Goal: Task Accomplishment & Management: Complete application form

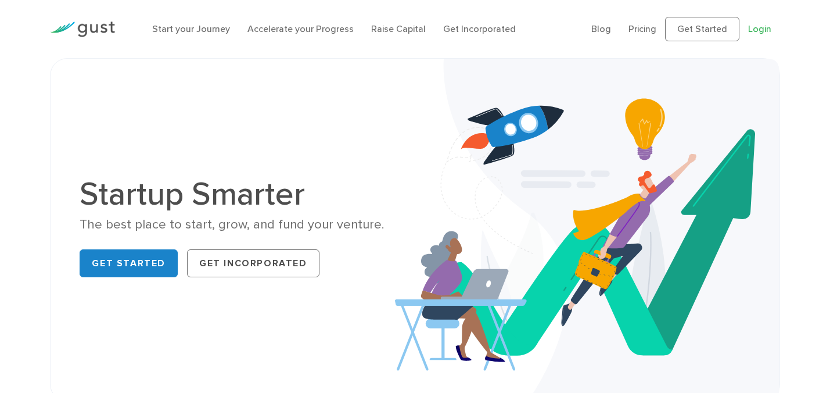
click at [768, 30] on link "Login" at bounding box center [759, 28] width 23 height 11
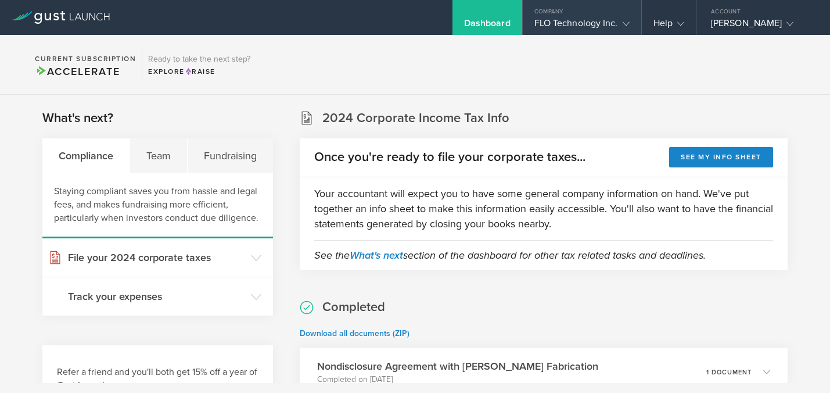
click at [621, 27] on gust-icon at bounding box center [624, 23] width 12 height 12
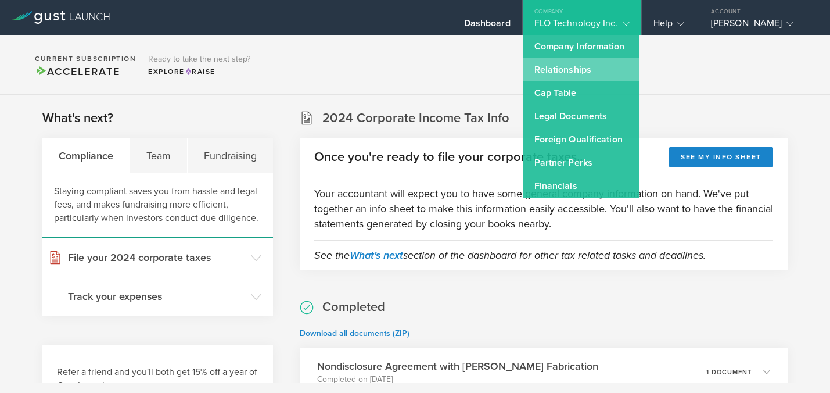
click at [582, 71] on link "Relationships" at bounding box center [581, 69] width 116 height 23
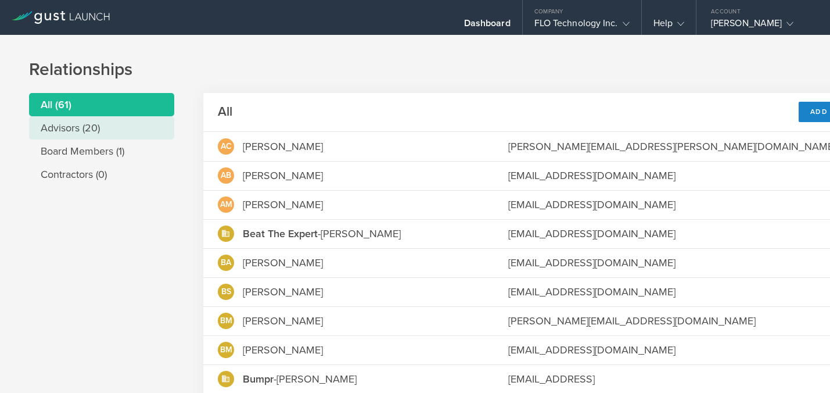
click at [132, 123] on li "Advisors (20)" at bounding box center [101, 127] width 145 height 23
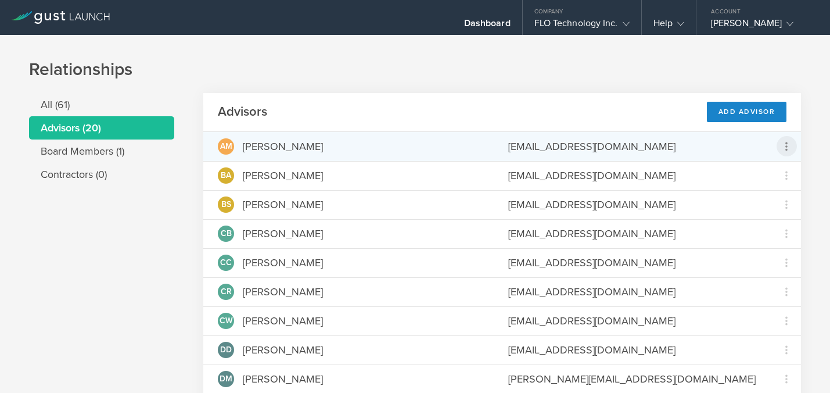
click at [793, 150] on icon at bounding box center [787, 146] width 14 height 14
click at [814, 133] on md-backdrop at bounding box center [415, 196] width 830 height 393
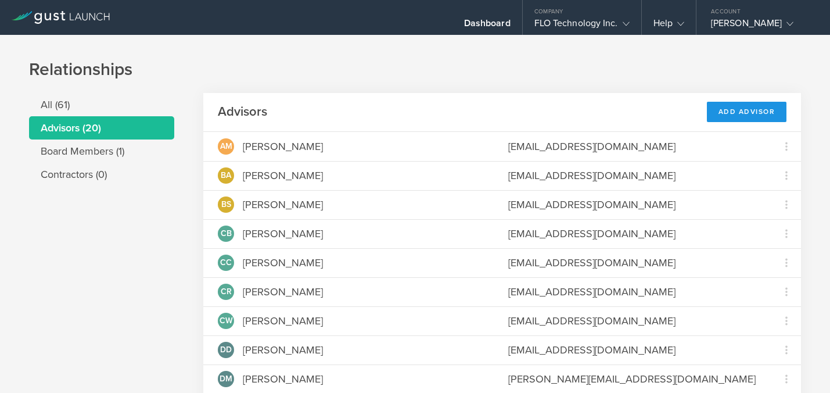
click at [740, 109] on div "Add Advisor" at bounding box center [747, 112] width 80 height 20
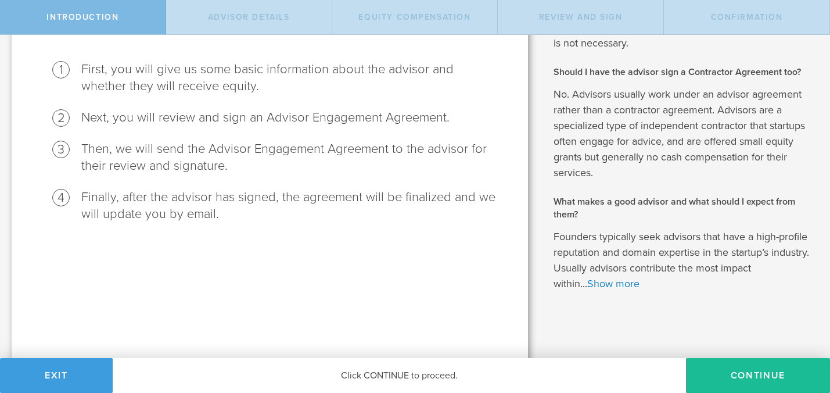
scroll to position [124, 0]
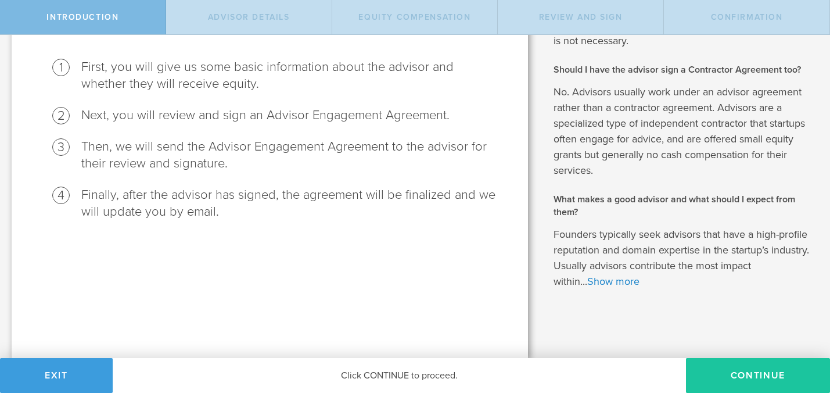
click at [725, 377] on button "Continue" at bounding box center [758, 375] width 144 height 35
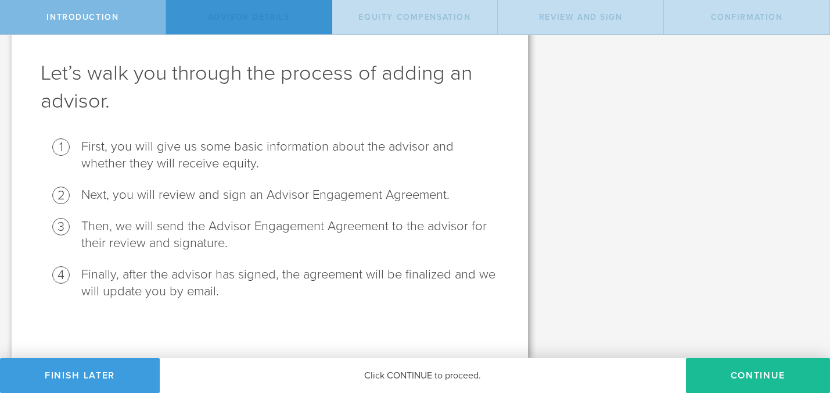
scroll to position [0, 0]
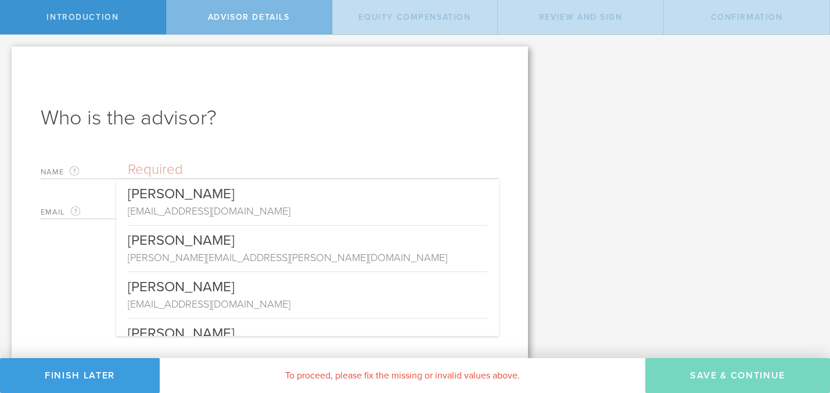
click at [167, 170] on input "text" at bounding box center [313, 169] width 371 height 17
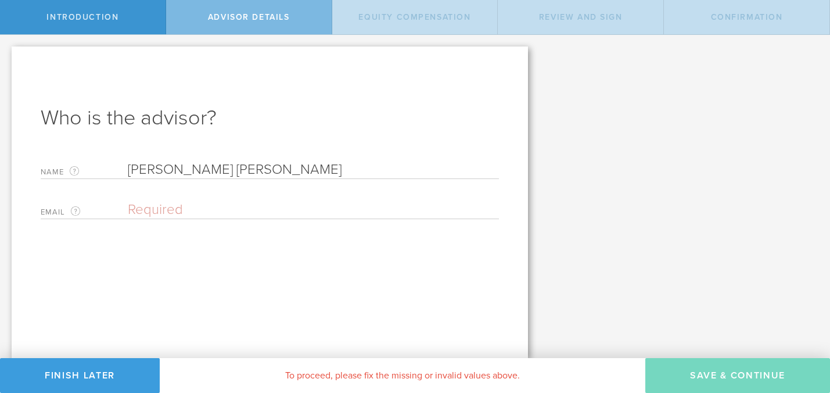
type input "[PERSON_NAME] [PERSON_NAME]"
click at [153, 209] on input "email" at bounding box center [311, 209] width 366 height 17
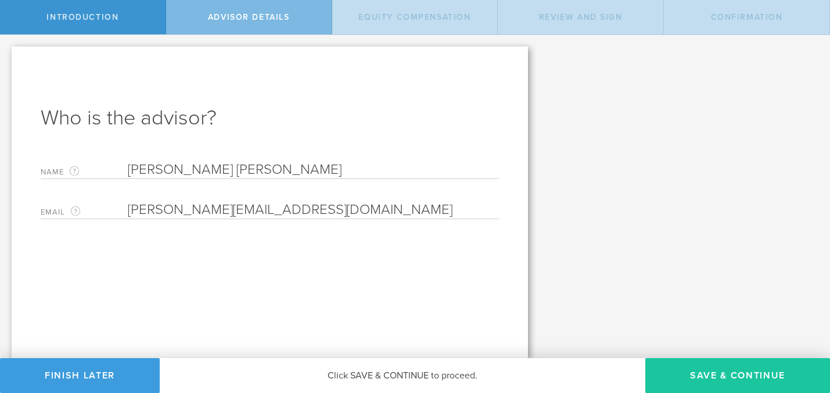
type input "Mollie@mjgrowthconsulting.com"
click at [729, 379] on button "Save & Continue" at bounding box center [738, 375] width 185 height 35
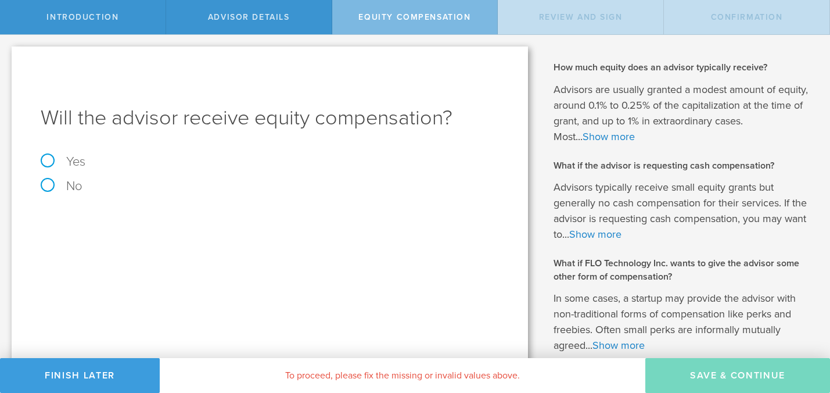
click at [46, 161] on label "Yes" at bounding box center [270, 161] width 459 height 13
click at [8, 53] on input "Yes" at bounding box center [4, 44] width 8 height 19
radio input "true"
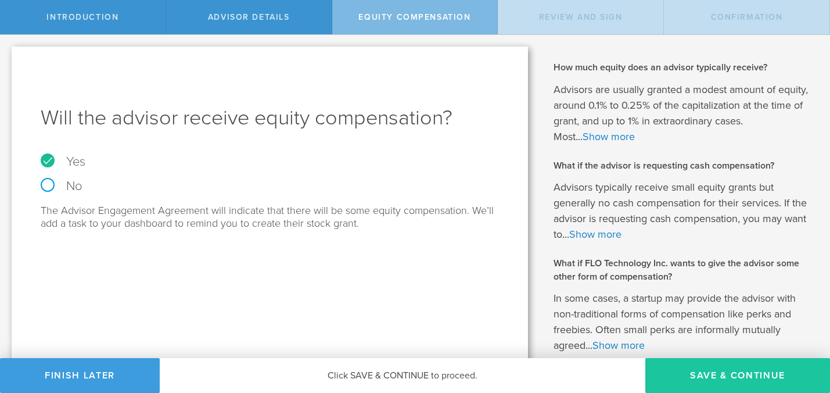
click at [715, 372] on button "Save & Continue" at bounding box center [738, 375] width 185 height 35
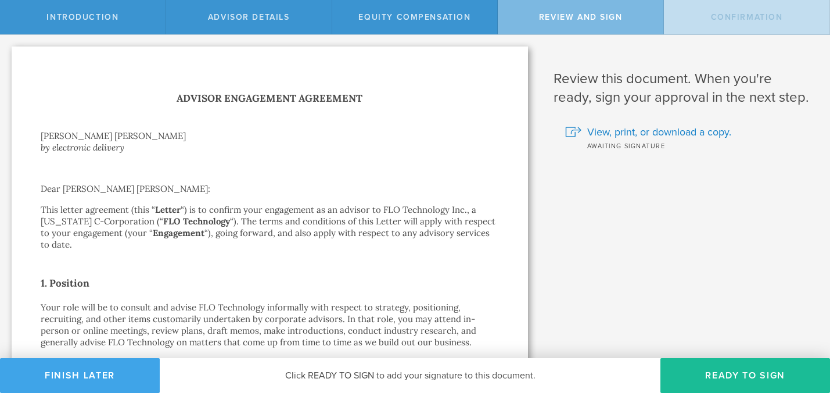
click at [91, 382] on button "Finish Later" at bounding box center [80, 375] width 160 height 35
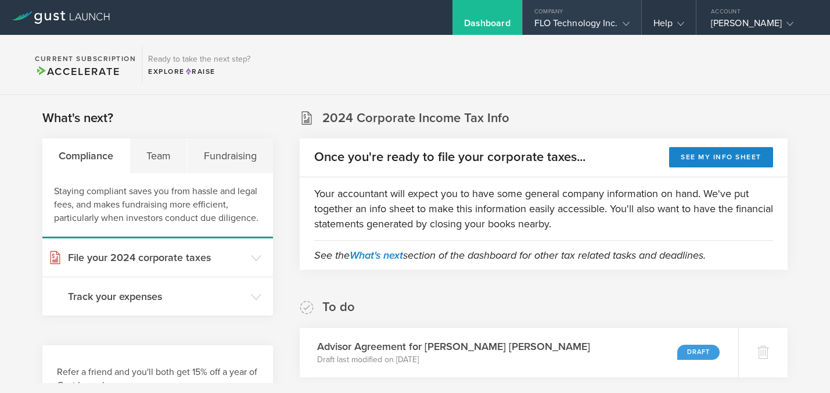
click at [587, 31] on div "FLO Technology Inc." at bounding box center [582, 25] width 95 height 17
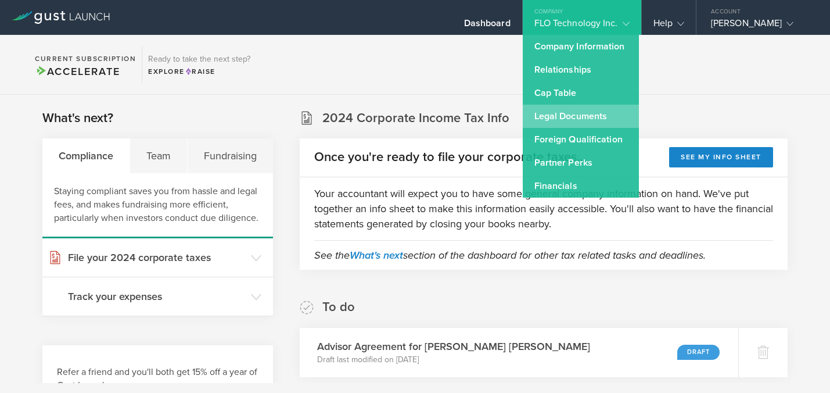
click at [585, 115] on link "Legal Documents" at bounding box center [581, 116] width 116 height 23
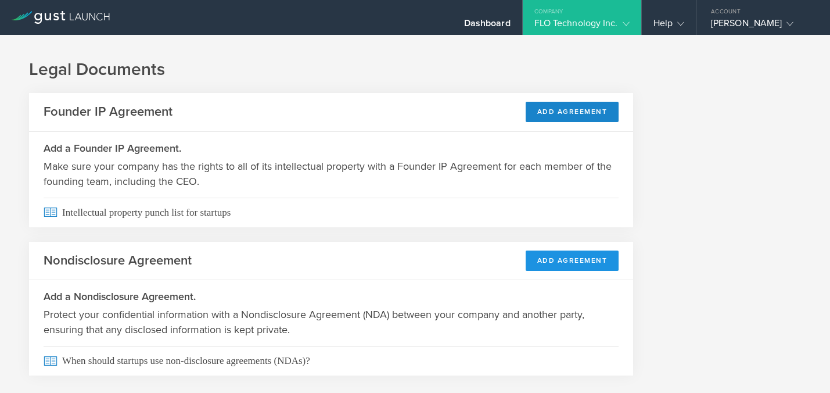
click at [586, 263] on button "Add Agreement" at bounding box center [573, 260] width 94 height 20
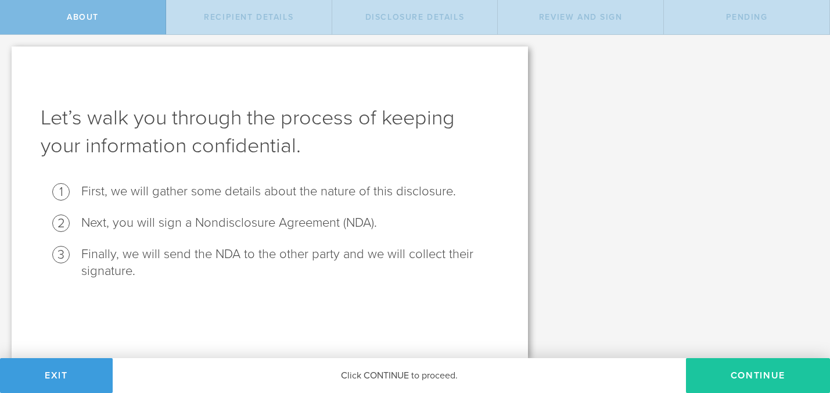
click at [780, 371] on button "Continue" at bounding box center [758, 375] width 144 height 35
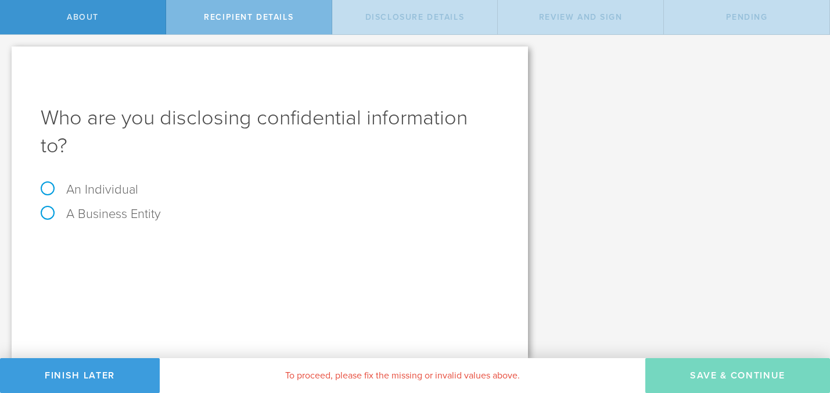
click at [49, 182] on label "An Individual" at bounding box center [90, 189] width 98 height 15
click at [8, 53] on input "An Individual" at bounding box center [4, 44] width 8 height 19
radio input "true"
click at [171, 238] on input "text" at bounding box center [313, 246] width 371 height 17
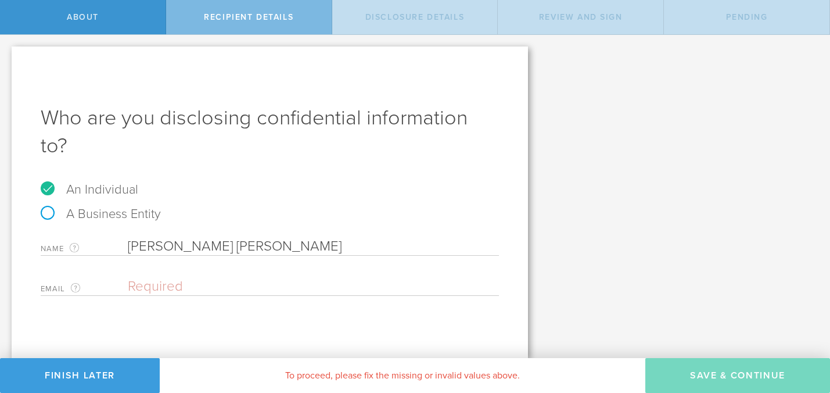
type input "[PERSON_NAME] [PERSON_NAME]"
click at [163, 278] on input "email" at bounding box center [311, 286] width 366 height 17
type input "Mollie@mjgrowthconsulting.com"
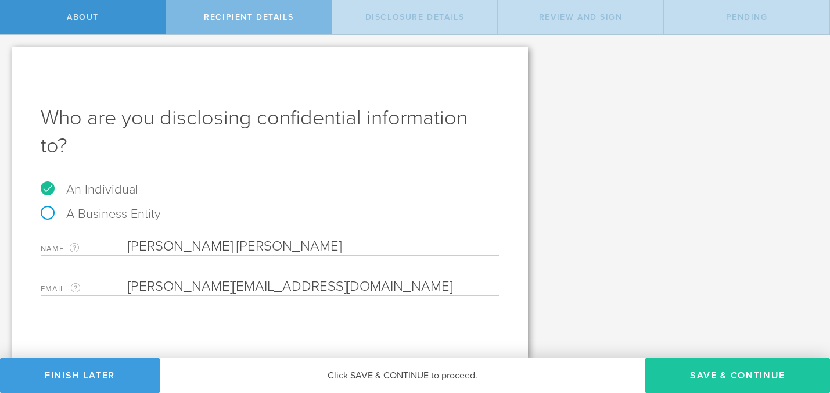
click at [687, 378] on button "Save & Continue" at bounding box center [738, 375] width 185 height 35
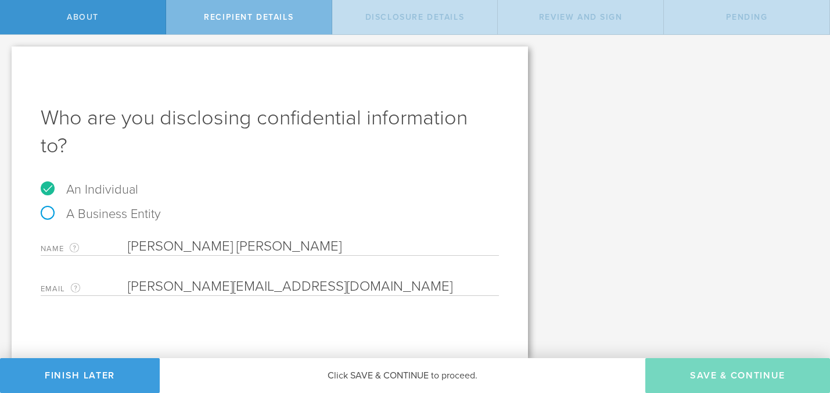
select select "string:5 years"
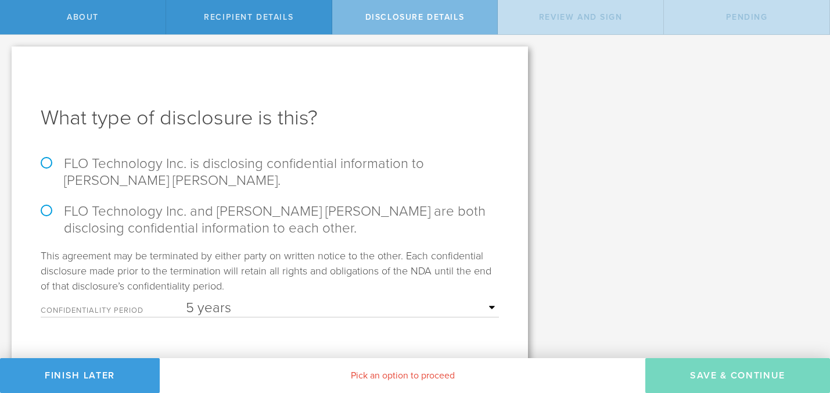
click at [72, 175] on label "FLO Technology Inc. is disclosing confidential information to Mollie Jane-Garza." at bounding box center [270, 172] width 459 height 34
click at [8, 59] on input "FLO Technology Inc. is disclosing confidential information to Mollie Jane-Garza." at bounding box center [4, 47] width 8 height 24
radio input "true"
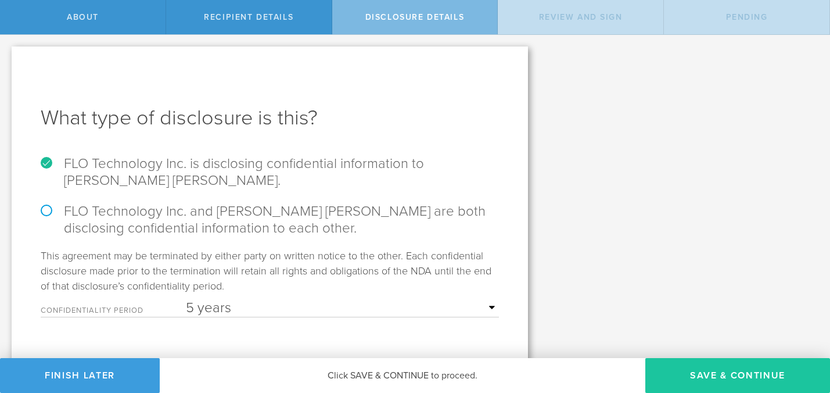
click at [697, 370] on button "Save & Continue" at bounding box center [738, 375] width 185 height 35
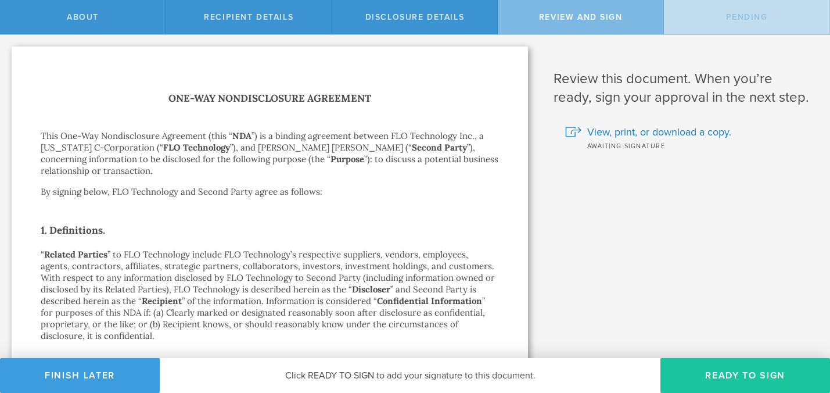
click at [724, 373] on button "Ready to Sign" at bounding box center [746, 375] width 170 height 35
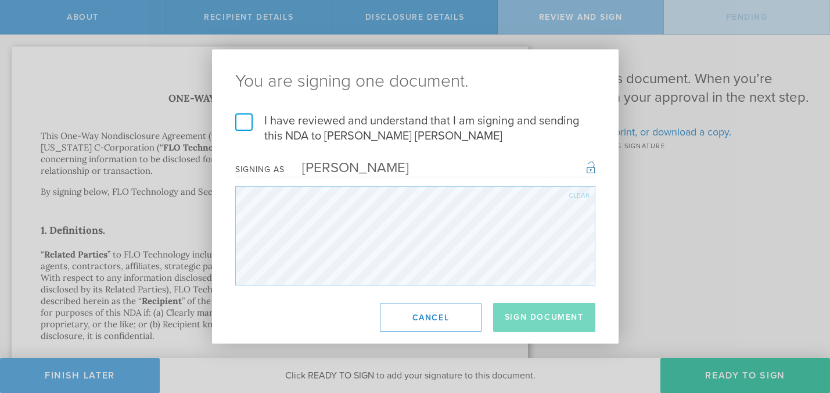
click at [240, 124] on label "I have reviewed and understand that I am signing and sending this NDA to Mollie…" at bounding box center [415, 128] width 360 height 30
click at [0, 0] on input "I have reviewed and understand that I am signing and sending this NDA to Mollie…" at bounding box center [0, 0] width 0 height 0
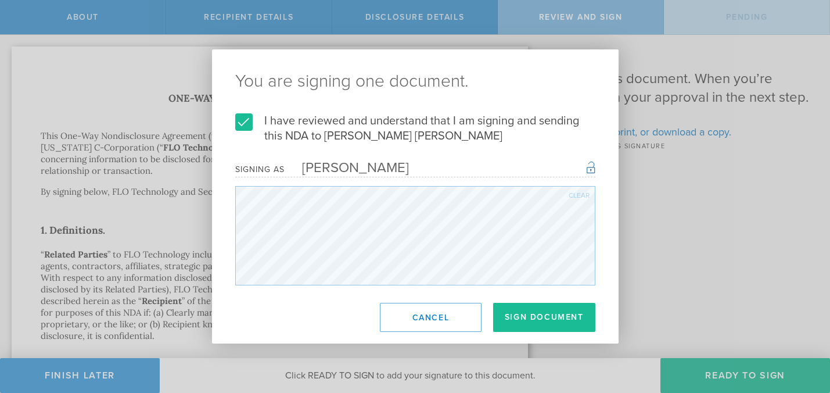
click at [246, 124] on label "I have reviewed and understand that I am signing and sending this NDA to Mollie…" at bounding box center [415, 128] width 360 height 30
click at [0, 0] on input "I have reviewed and understand that I am signing and sending this NDA to Mollie…" at bounding box center [0, 0] width 0 height 0
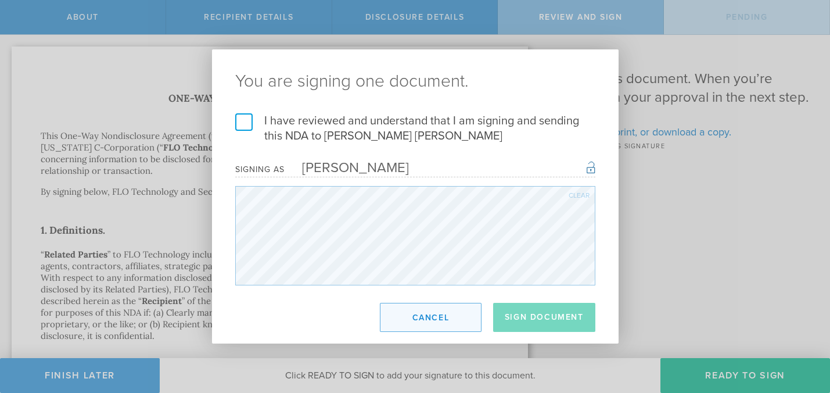
click at [434, 318] on button "Cancel" at bounding box center [431, 317] width 102 height 29
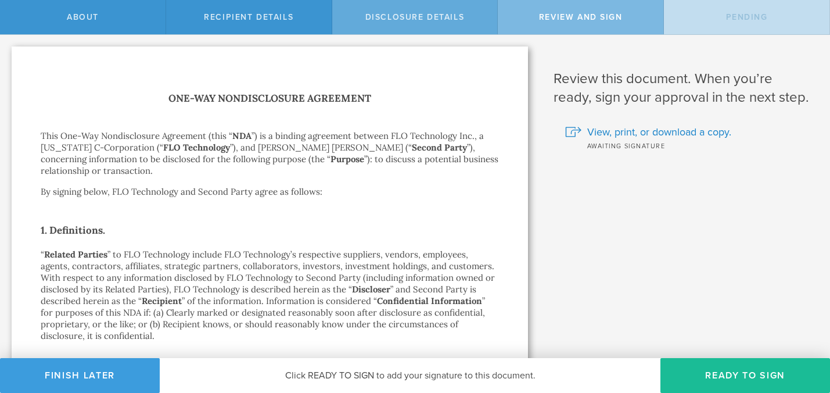
click at [427, 17] on span "Disclosure details" at bounding box center [415, 17] width 99 height 10
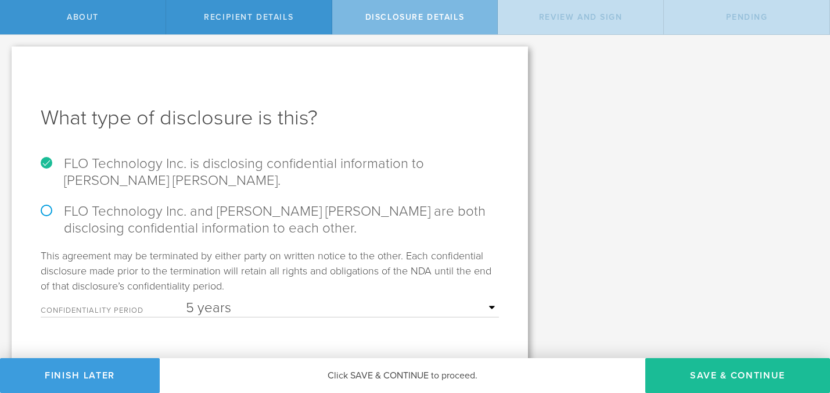
click at [45, 212] on label "FLO Technology Inc. and Mollie Jane-Garza are both disclosing confidential info…" at bounding box center [270, 220] width 459 height 34
click at [8, 59] on input "FLO Technology Inc. and Mollie Jane-Garza are both disclosing confidential info…" at bounding box center [4, 47] width 8 height 24
radio input "true"
click at [721, 369] on button "Save & Continue" at bounding box center [738, 375] width 185 height 35
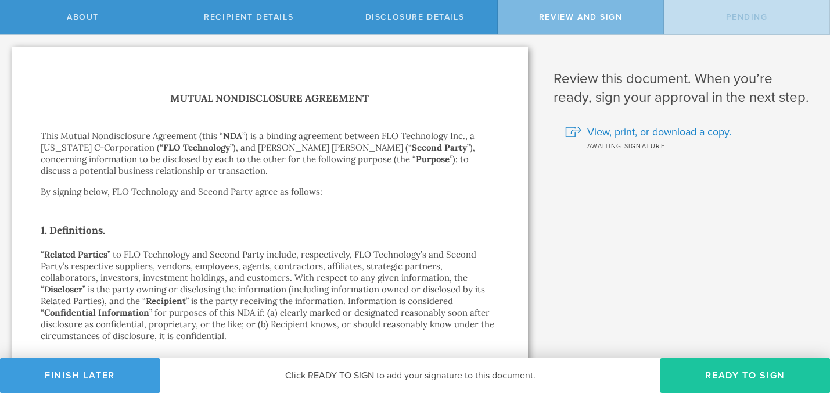
click at [722, 383] on button "Ready to Sign" at bounding box center [746, 375] width 170 height 35
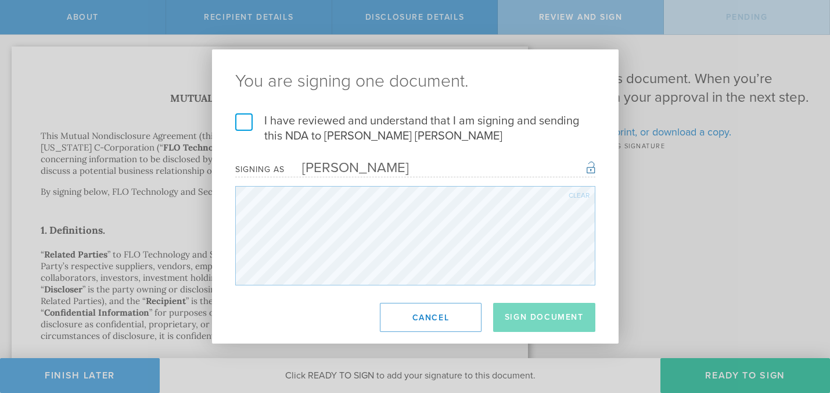
click at [241, 121] on label "I have reviewed and understand that I am signing and sending this NDA to Mollie…" at bounding box center [415, 128] width 360 height 30
click at [0, 0] on input "I have reviewed and understand that I am signing and sending this NDA to Mollie…" at bounding box center [0, 0] width 0 height 0
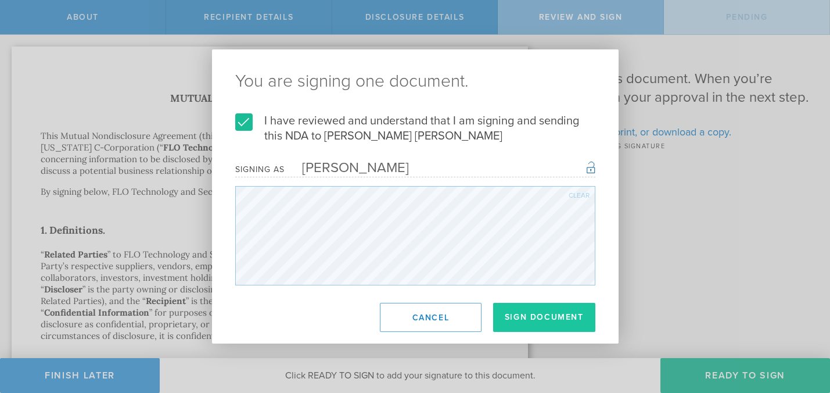
click at [545, 313] on button "Sign Document" at bounding box center [544, 317] width 102 height 29
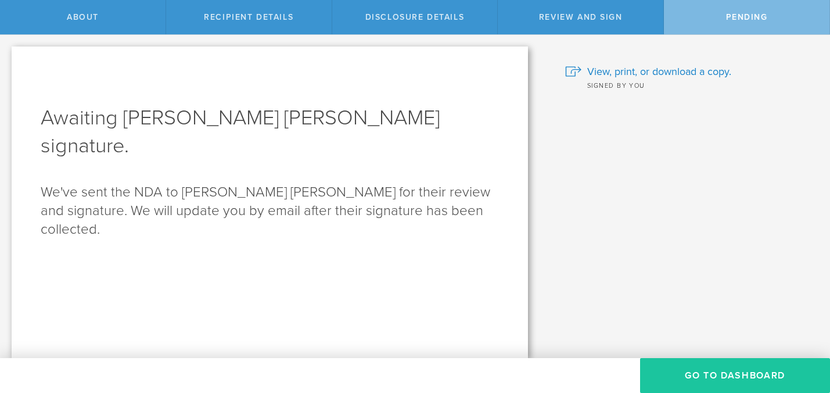
click at [717, 378] on button "Go to dashboard" at bounding box center [735, 375] width 190 height 35
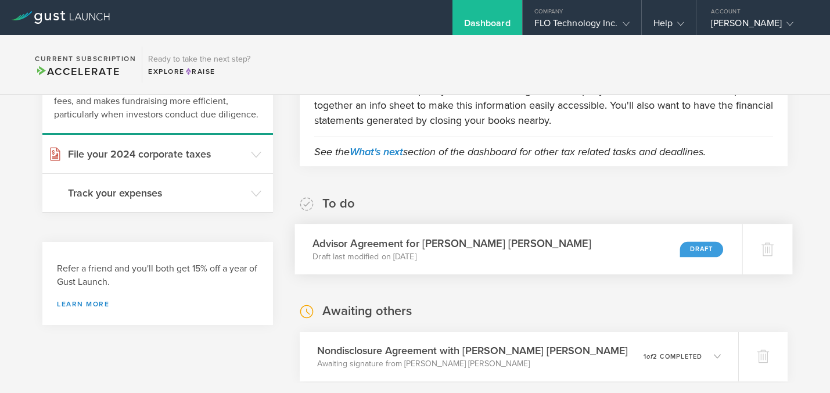
scroll to position [104, 0]
click at [608, 25] on div "FLO Technology Inc." at bounding box center [582, 25] width 95 height 17
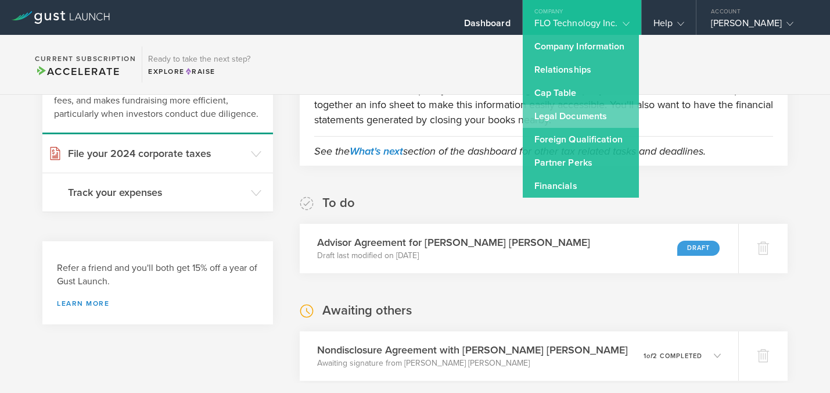
click at [582, 116] on link "Legal Documents" at bounding box center [581, 116] width 116 height 23
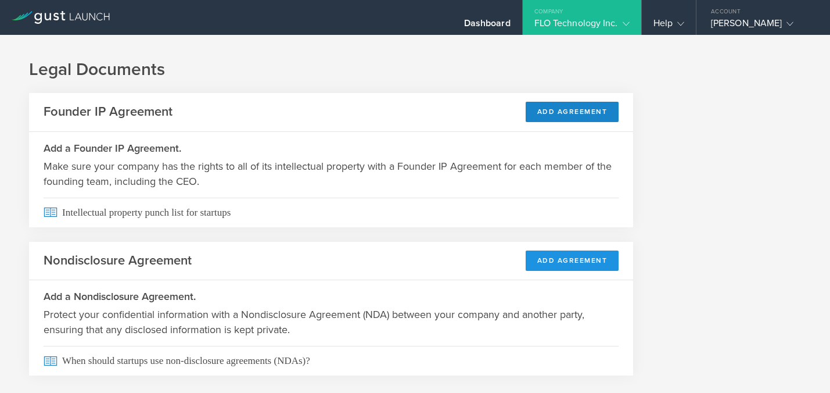
click at [557, 265] on button "Add Agreement" at bounding box center [573, 260] width 94 height 20
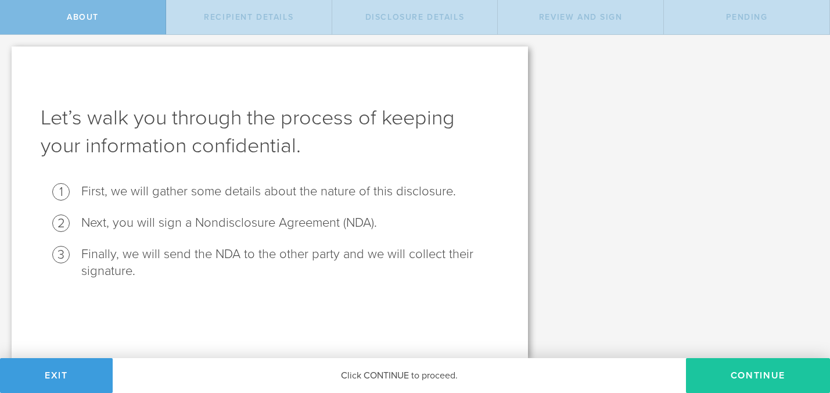
click at [724, 375] on button "Continue" at bounding box center [758, 375] width 144 height 35
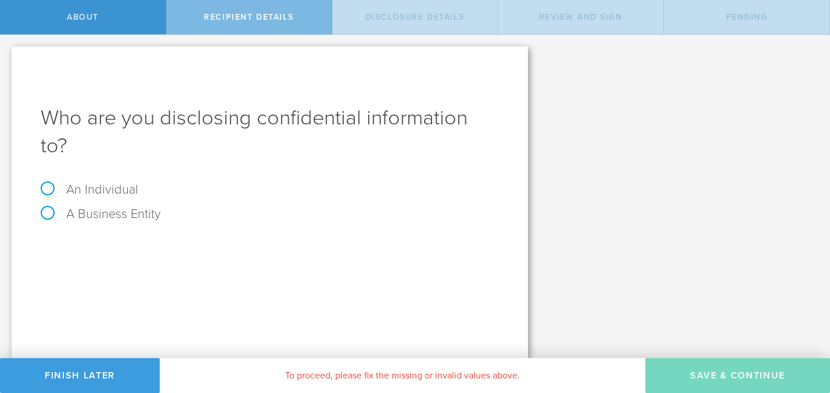
click at [46, 182] on label "An Individual" at bounding box center [90, 189] width 98 height 15
click at [8, 53] on input "An Individual" at bounding box center [4, 44] width 8 height 19
radio input "true"
click at [145, 238] on input "text" at bounding box center [313, 246] width 371 height 17
type input "[PERSON_NAME]"
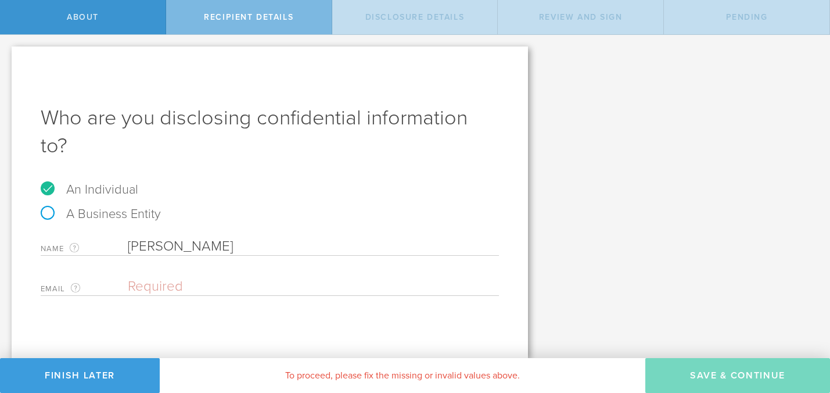
click at [144, 278] on input "email" at bounding box center [311, 286] width 366 height 17
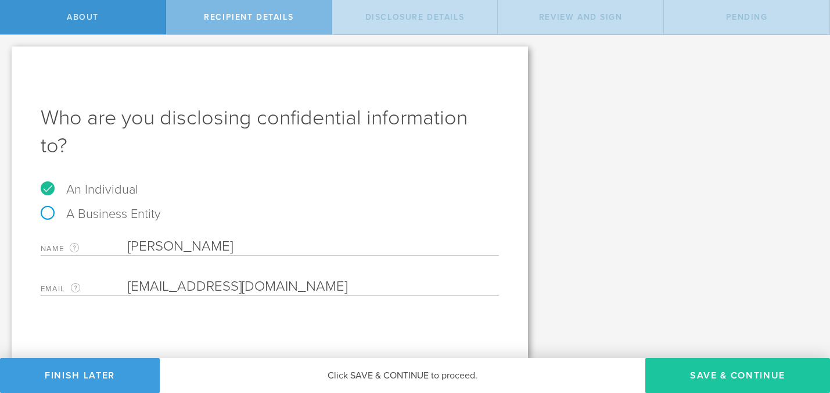
type input "[EMAIL_ADDRESS][DOMAIN_NAME]"
click at [709, 372] on button "Save & Continue" at bounding box center [738, 375] width 185 height 35
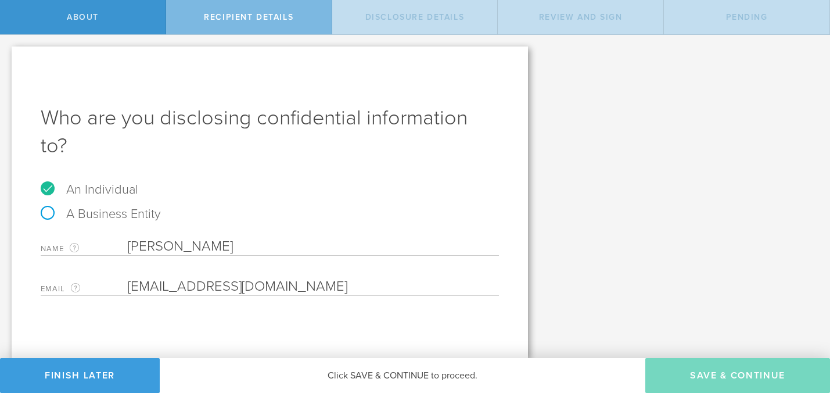
select select "string:5 years"
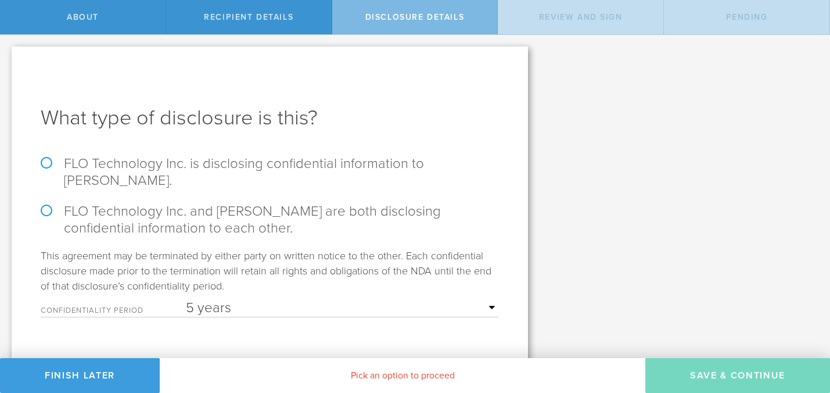
click at [49, 163] on label "FLO Technology Inc. is disclosing confidential information to Alexis Smith." at bounding box center [270, 172] width 459 height 34
click at [8, 59] on input "FLO Technology Inc. is disclosing confidential information to Alexis Smith." at bounding box center [4, 47] width 8 height 24
radio input "true"
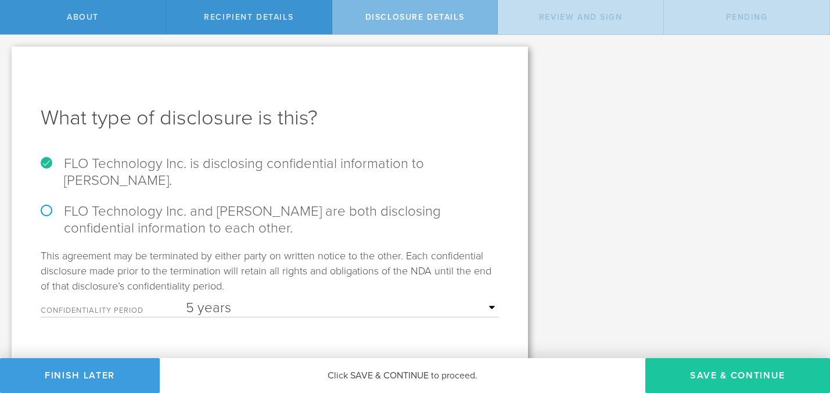
click at [739, 372] on button "Save & Continue" at bounding box center [738, 375] width 185 height 35
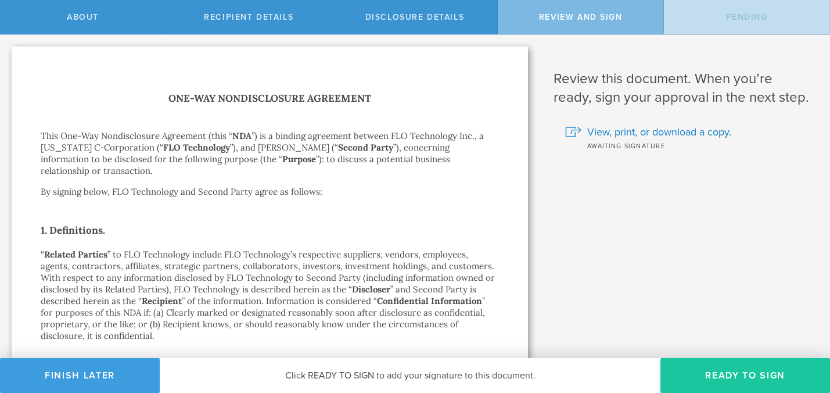
click at [717, 371] on button "Ready to Sign" at bounding box center [746, 375] width 170 height 35
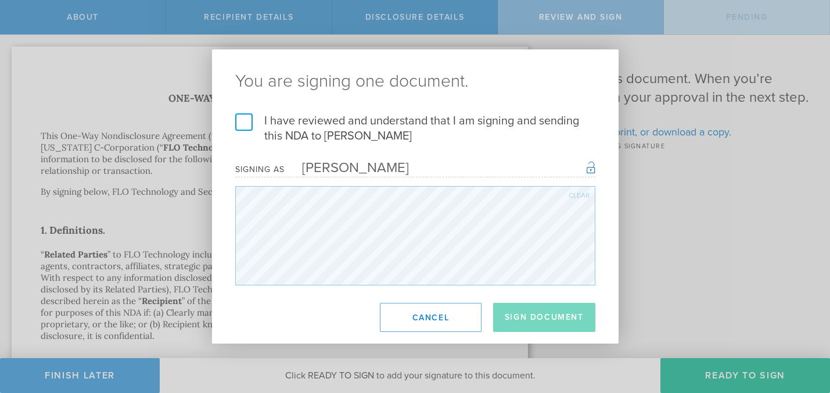
click at [238, 119] on label "I have reviewed and understand that I am signing and sending this NDA to Alexis…" at bounding box center [415, 128] width 360 height 30
click at [0, 0] on input "I have reviewed and understand that I am signing and sending this NDA to Alexis…" at bounding box center [0, 0] width 0 height 0
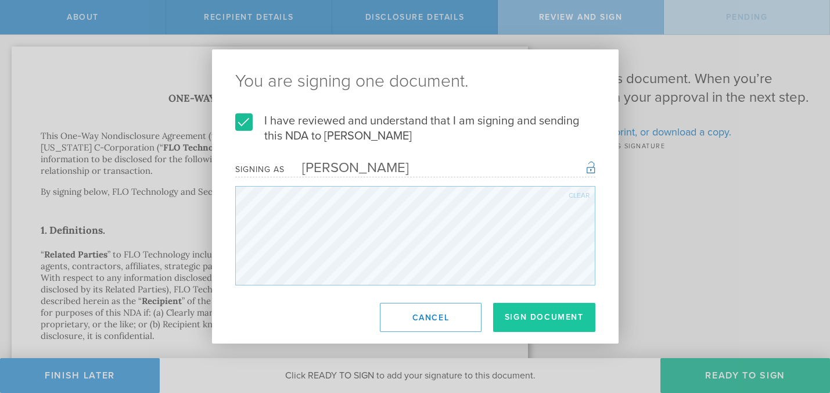
click at [554, 322] on button "Sign Document" at bounding box center [544, 317] width 102 height 29
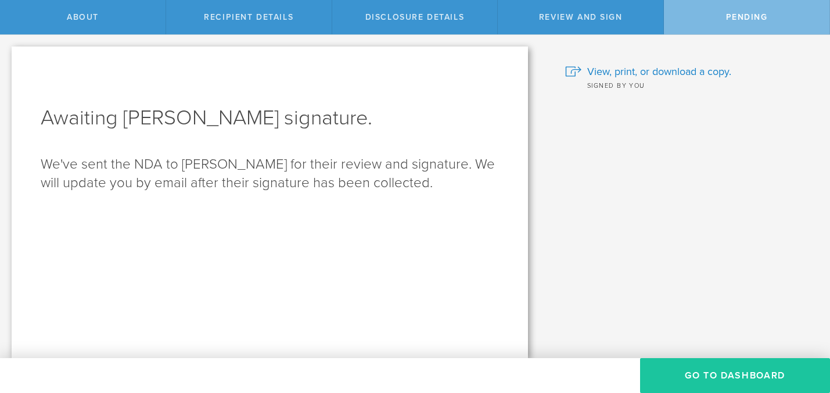
click at [726, 377] on button "Go to dashboard" at bounding box center [735, 375] width 190 height 35
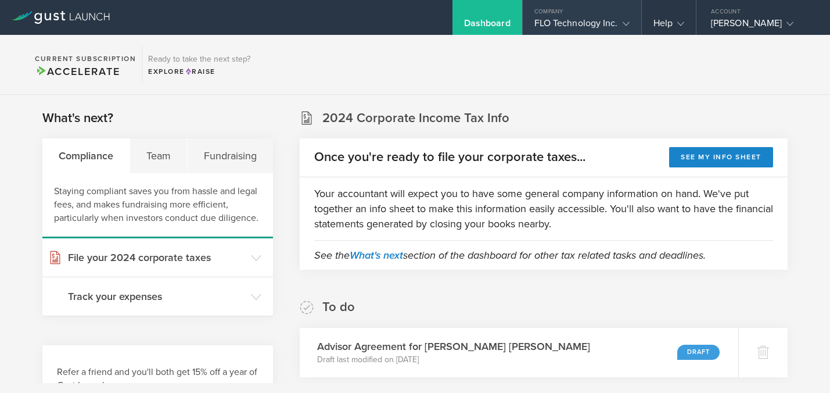
click at [626, 22] on icon at bounding box center [626, 23] width 7 height 7
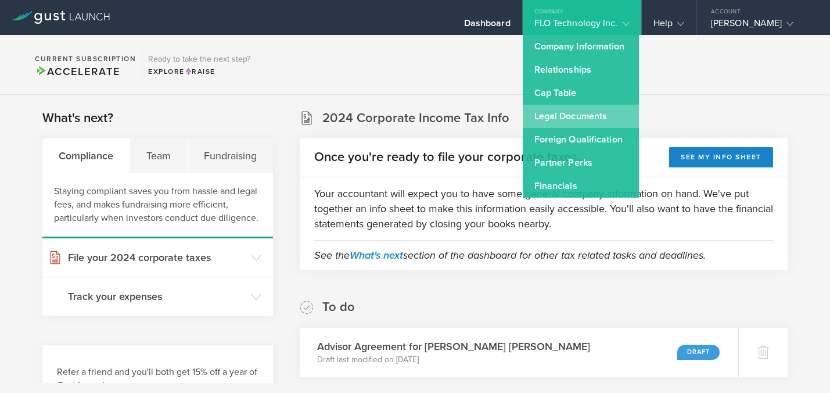
click at [562, 120] on link "Legal Documents" at bounding box center [581, 116] width 116 height 23
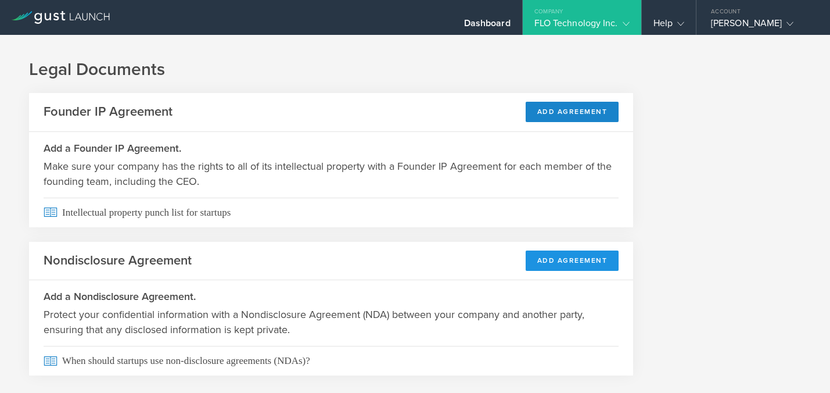
click at [559, 262] on button "Add Agreement" at bounding box center [573, 260] width 94 height 20
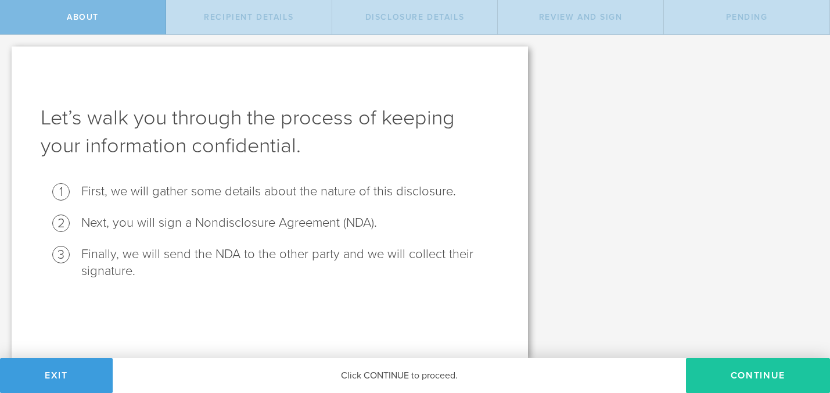
click at [716, 381] on button "Continue" at bounding box center [758, 375] width 144 height 35
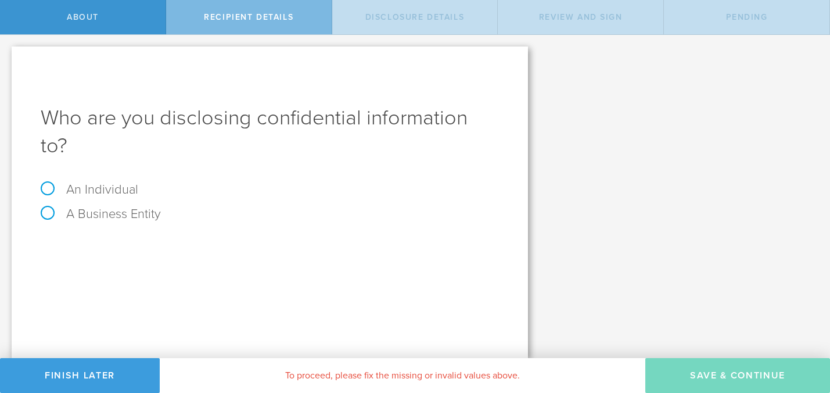
click at [55, 182] on label "An Individual" at bounding box center [90, 189] width 98 height 15
click at [8, 53] on input "An Individual" at bounding box center [4, 44] width 8 height 19
radio input "true"
click at [148, 238] on input "text" at bounding box center [313, 246] width 371 height 17
click at [191, 278] on input "email" at bounding box center [311, 286] width 366 height 17
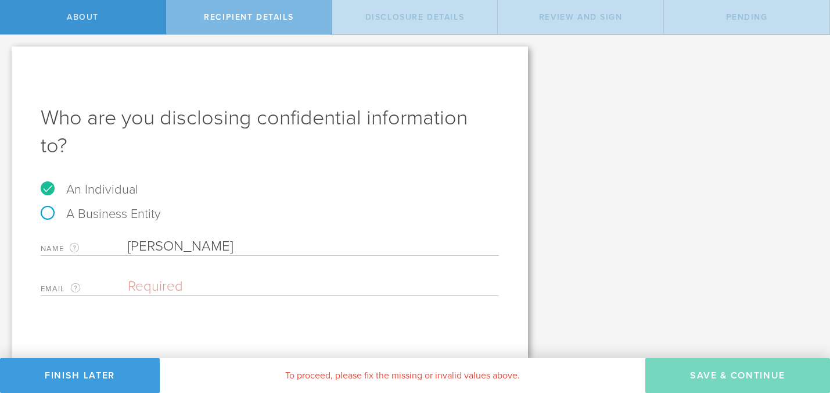
type input "[PERSON_NAME]"
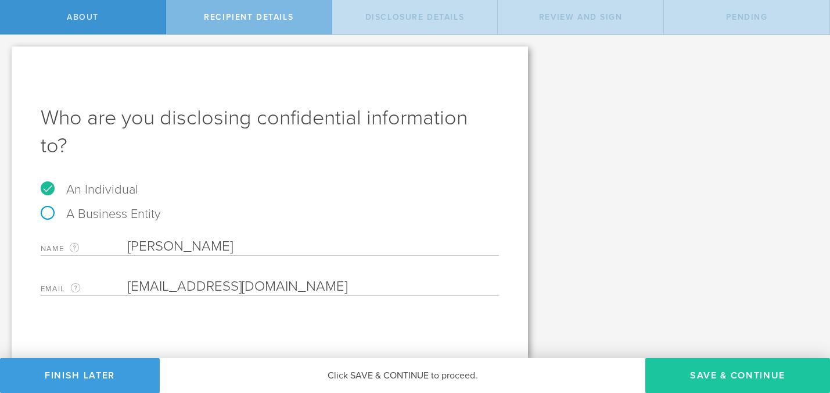
type input "[EMAIL_ADDRESS][DOMAIN_NAME]"
click at [722, 374] on button "Save & Continue" at bounding box center [738, 375] width 185 height 35
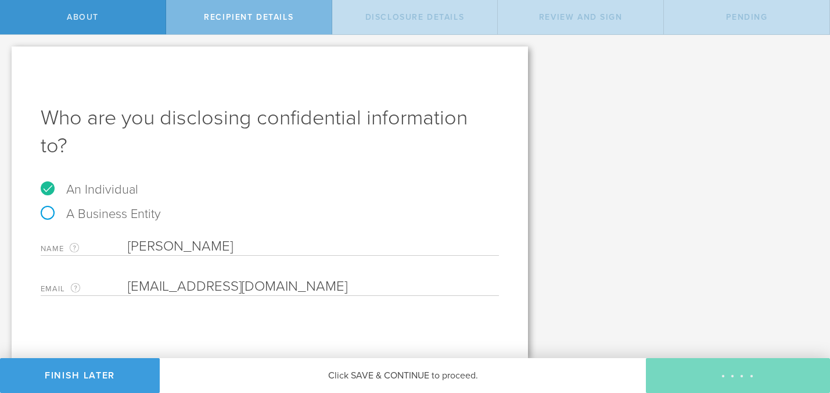
select select "string:5 years"
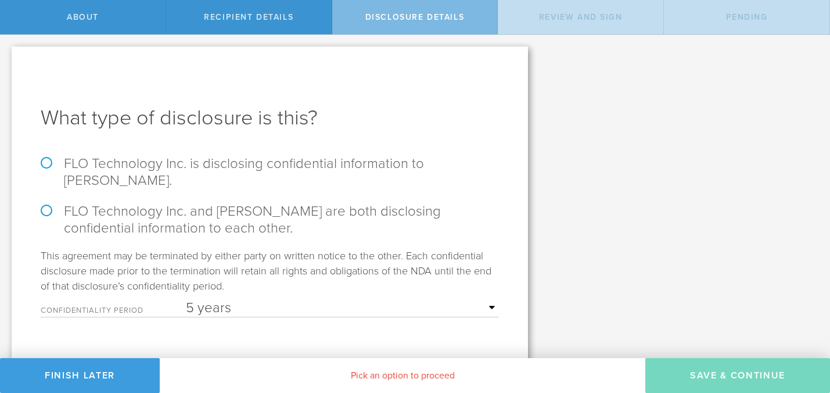
click at [58, 207] on label "FLO Technology Inc. and Andrew Pandolfo are both disclosing confidential inform…" at bounding box center [270, 220] width 459 height 34
click at [8, 59] on input "FLO Technology Inc. and Andrew Pandolfo are both disclosing confidential inform…" at bounding box center [4, 47] width 8 height 24
radio input "true"
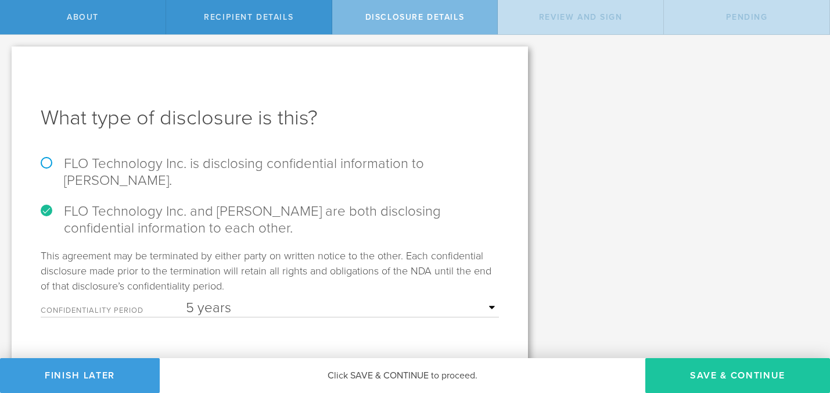
click at [694, 375] on button "Save & Continue" at bounding box center [738, 375] width 185 height 35
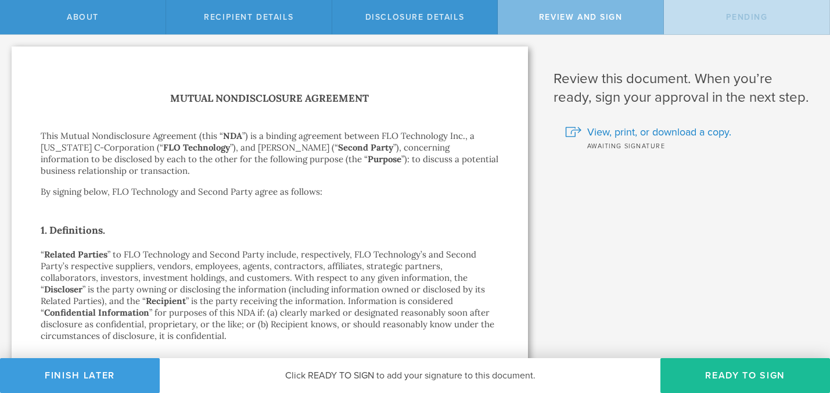
click at [694, 375] on button "Ready to Sign" at bounding box center [746, 375] width 170 height 35
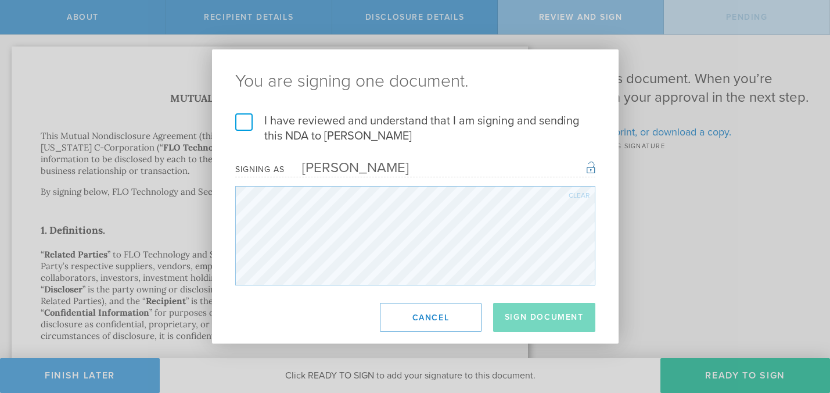
click at [242, 126] on label "I have reviewed and understand that I am signing and sending this NDA to Andrew…" at bounding box center [415, 128] width 360 height 30
click at [0, 0] on input "I have reviewed and understand that I am signing and sending this NDA to Andrew…" at bounding box center [0, 0] width 0 height 0
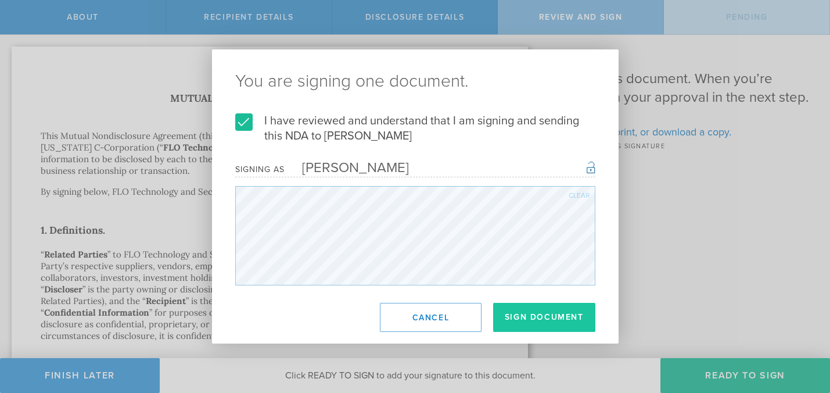
click at [575, 319] on button "Sign Document" at bounding box center [544, 317] width 102 height 29
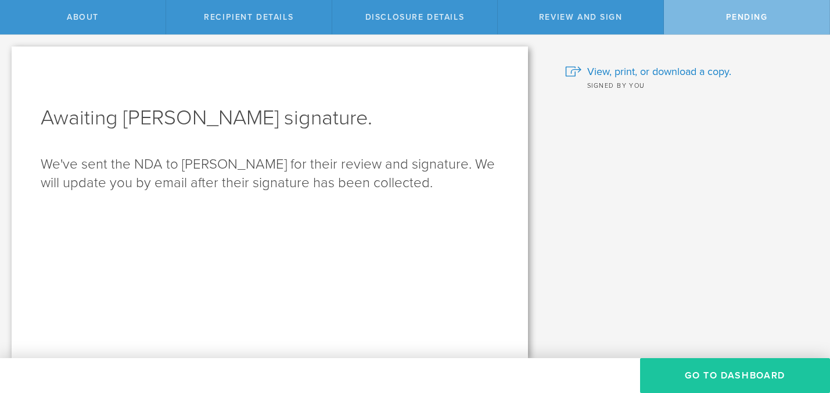
click at [734, 384] on button "Go to dashboard" at bounding box center [735, 375] width 190 height 35
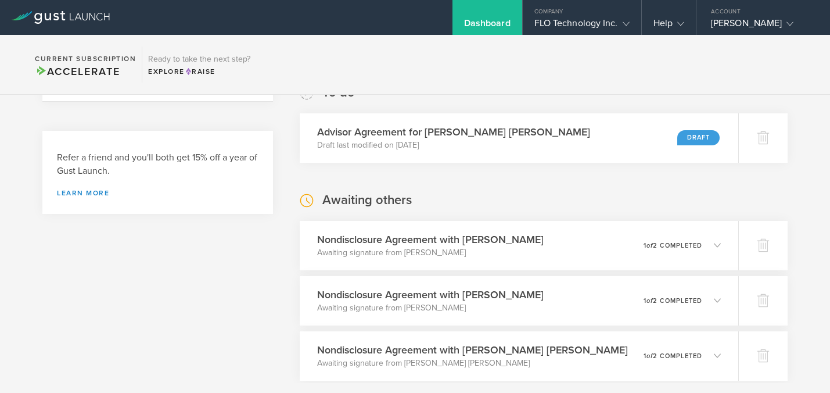
scroll to position [215, 0]
click at [767, 136] on icon at bounding box center [768, 137] width 12 height 11
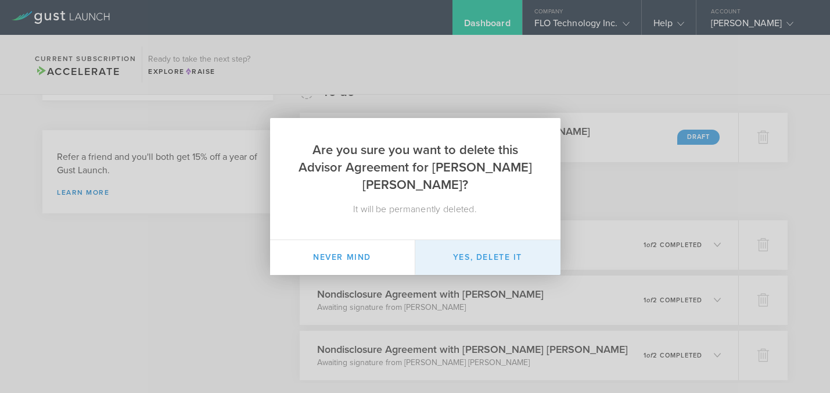
click at [479, 253] on button "Yes, delete it" at bounding box center [488, 257] width 145 height 35
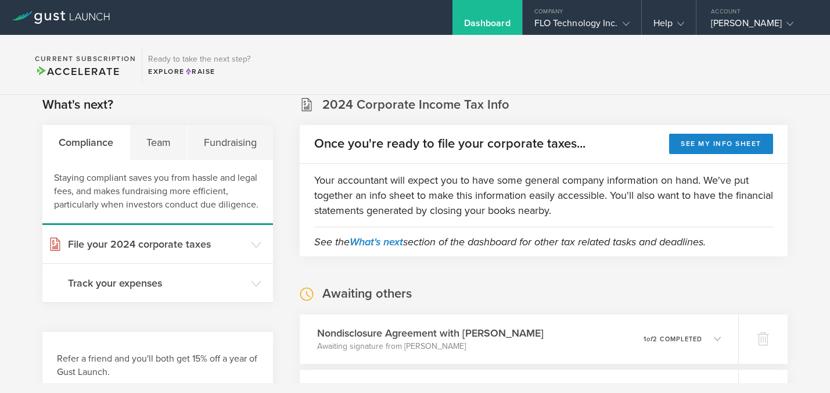
scroll to position [0, 0]
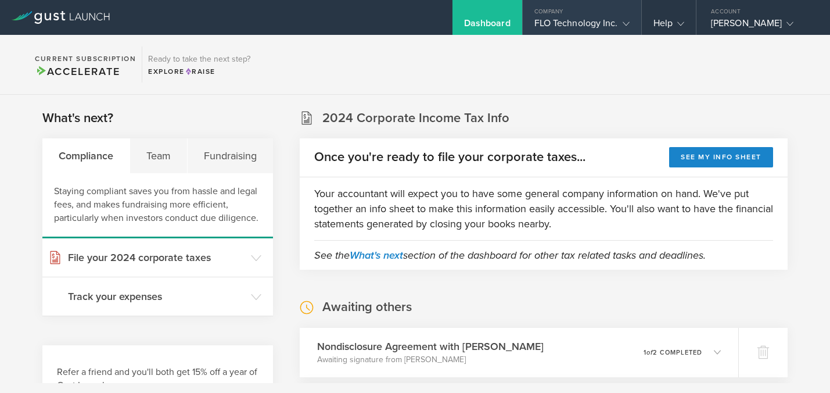
click at [620, 21] on gust-icon at bounding box center [624, 23] width 12 height 12
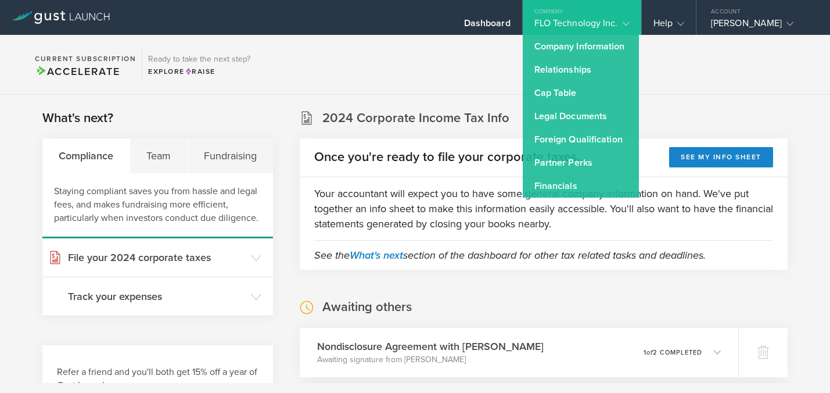
click at [685, 114] on section "2024 Corporate Income Tax Info Once you're ready to file your corporate taxes..…" at bounding box center [544, 189] width 488 height 160
